Goal: Complete application form: Complete application form

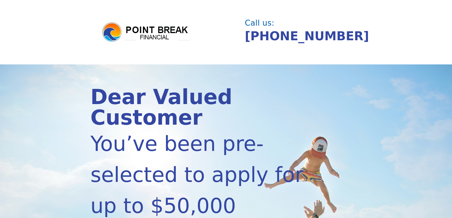
click at [164, 23] on img at bounding box center [145, 31] width 89 height 21
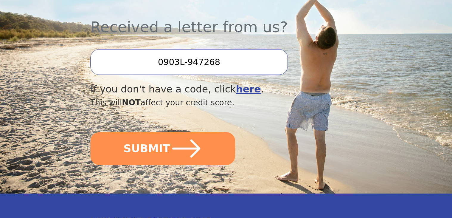
scroll to position [220, 0]
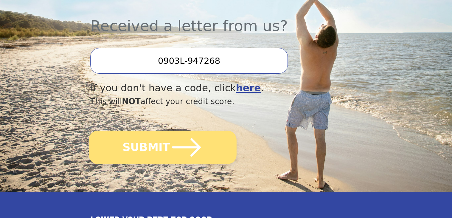
click at [174, 138] on icon "submit" at bounding box center [186, 147] width 29 height 18
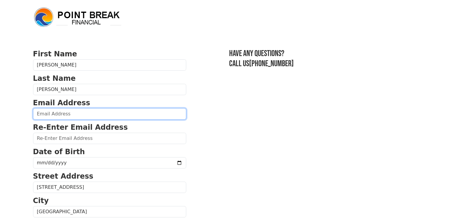
click at [78, 115] on input "email" at bounding box center [109, 113] width 153 height 11
type input "[PERSON_NAME][EMAIL_ADDRESS][PERSON_NAME][DOMAIN_NAME]"
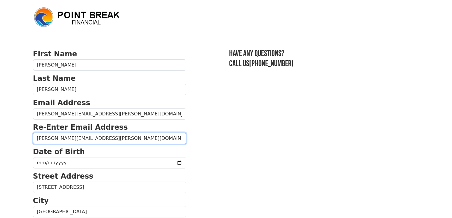
type input "[PERSON_NAME][EMAIL_ADDRESS][PERSON_NAME][DOMAIN_NAME]"
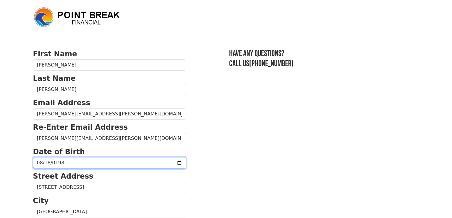
type input "[DATE]"
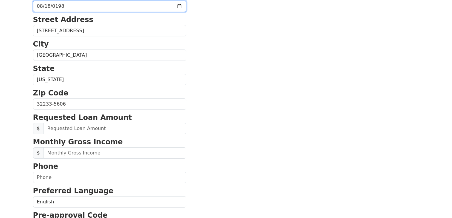
scroll to position [201, 0]
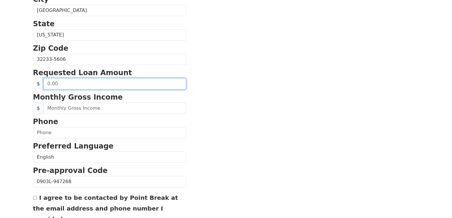
click at [56, 84] on input "text" at bounding box center [114, 83] width 143 height 11
drag, startPoint x: 65, startPoint y: 82, endPoint x: 31, endPoint y: 77, distance: 34.0
click at [31, 77] on div "First Name [PERSON_NAME] Name [PERSON_NAME] Email Address [PERSON_NAME][EMAIL_A…" at bounding box center [225, 46] width 393 height 495
type input "3.00"
type input "25,000.00"
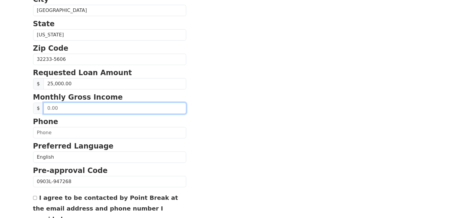
click at [73, 107] on input "text" at bounding box center [114, 107] width 143 height 11
type input "4,299.66"
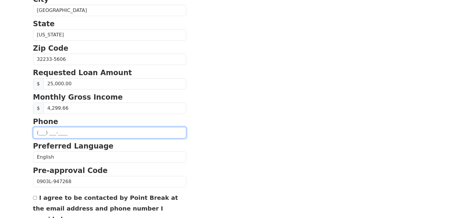
click at [63, 136] on input "text" at bounding box center [109, 132] width 153 height 11
type input "(904) 534-3679"
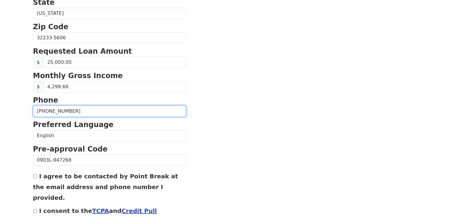
scroll to position [256, 0]
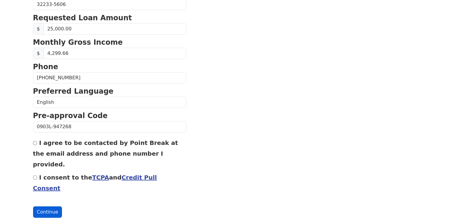
click at [42, 206] on button "Continue" at bounding box center [47, 211] width 29 height 11
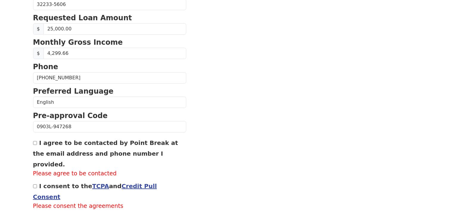
click at [35, 144] on input "I agree to be contacted by Point Break at the email address and phone number I …" at bounding box center [35, 143] width 4 height 4
checkbox input "true"
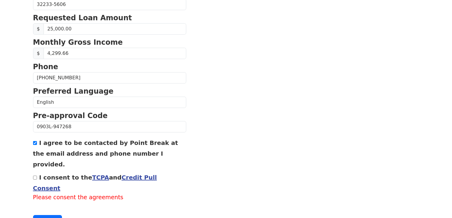
click at [34, 175] on input "I consent to the TCPA and Credit Pull Consent" at bounding box center [35, 177] width 4 height 4
checkbox input "true"
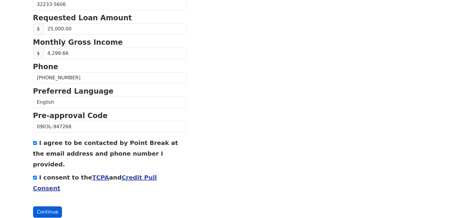
click at [49, 206] on button "Continue" at bounding box center [47, 211] width 29 height 11
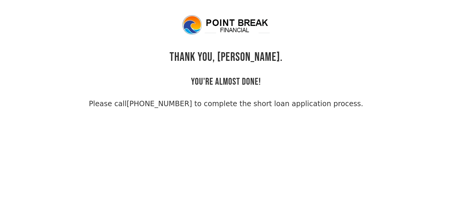
click at [269, 105] on link "[PHONE_NUMBER] to complete the short loan application process." at bounding box center [245, 103] width 236 height 8
drag, startPoint x: 231, startPoint y: 54, endPoint x: 180, endPoint y: 53, distance: 50.4
click at [180, 53] on div "THANK YOU, [PERSON_NAME]. YOU'RE ALMOST DONE! Please call [PHONE_NUMBER] to com…" at bounding box center [226, 61] width 386 height 95
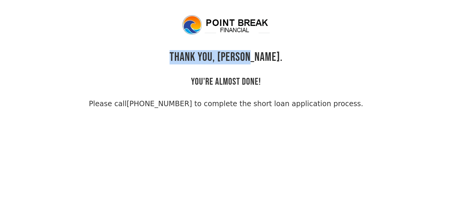
drag, startPoint x: 267, startPoint y: 55, endPoint x: 183, endPoint y: 55, distance: 84.6
click at [183, 55] on div "THANK YOU, [PERSON_NAME]. YOU'RE ALMOST DONE! Please call [PHONE_NUMBER] to com…" at bounding box center [226, 61] width 386 height 95
drag, startPoint x: 186, startPoint y: 79, endPoint x: 375, endPoint y: 104, distance: 190.4
click at [375, 104] on div "THANK YOU, [PERSON_NAME]. YOU'RE ALMOST DONE! Please call [PHONE_NUMBER] to com…" at bounding box center [226, 61] width 386 height 95
click at [231, 113] on body "THANK YOU, [PERSON_NAME]. YOU'RE ALMOST DONE! Please call [PHONE_NUMBER] to com…" at bounding box center [226, 123] width 452 height 218
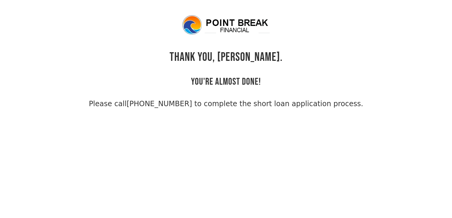
drag, startPoint x: 346, startPoint y: 103, endPoint x: 173, endPoint y: 36, distance: 185.3
click at [173, 36] on div "THANK YOU, [PERSON_NAME]. YOU'RE ALMOST DONE! Please call [PHONE_NUMBER] to com…" at bounding box center [226, 61] width 386 height 95
click at [273, 56] on div "THANK YOU, [PERSON_NAME]. YOU'RE ALMOST DONE! Please call [PHONE_NUMBER] to com…" at bounding box center [226, 61] width 386 height 95
drag, startPoint x: 344, startPoint y: 105, endPoint x: 178, endPoint y: 38, distance: 179.5
click at [178, 38] on div "THANK YOU, [PERSON_NAME]. YOU'RE ALMOST DONE! Please call [PHONE_NUMBER] to com…" at bounding box center [226, 61] width 386 height 95
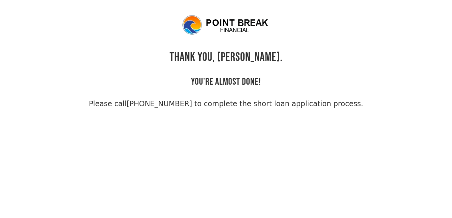
click at [296, 122] on body "THANK YOU, [PERSON_NAME]. YOU'RE ALMOST DONE! Please call [PHONE_NUMBER] to com…" at bounding box center [226, 123] width 452 height 218
